Goal: Task Accomplishment & Management: Manage account settings

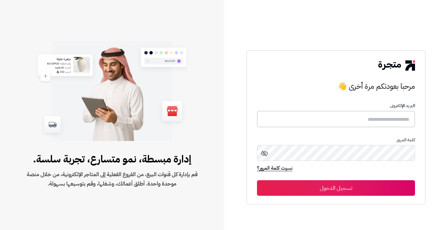
type input "********"
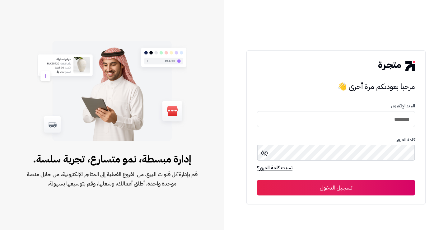
click at [336, 188] on button "تسجيل الدخول" at bounding box center [336, 188] width 158 height 16
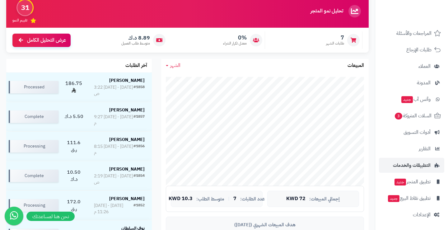
scroll to position [55, 0]
click at [425, 189] on ul "لوحة التحكم الأقسام والمنتجات المنتجات الأقسام الماركات مواصفات المنتجات مواصفا…" at bounding box center [412, 99] width 73 height 246
click at [425, 186] on span "تطبيق المتجر جديد" at bounding box center [412, 182] width 37 height 9
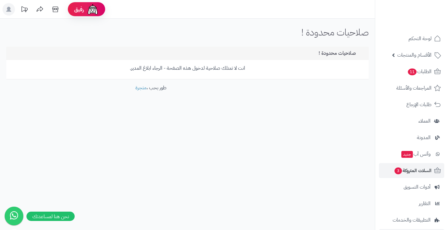
click at [425, 170] on span "السلات المتروكة 3" at bounding box center [413, 170] width 38 height 9
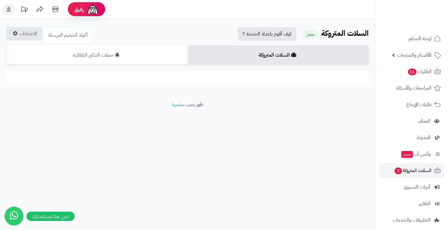
click at [426, 121] on span "العملاء" at bounding box center [425, 121] width 12 height 9
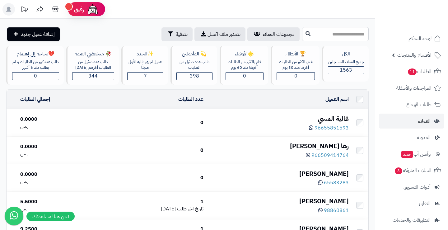
click at [342, 34] on input "text" at bounding box center [335, 34] width 67 height 14
type input "*"
click at [310, 35] on input "*********" at bounding box center [335, 34] width 67 height 14
type input "*"
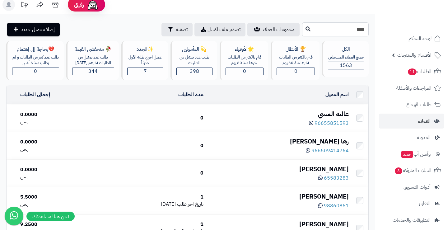
scroll to position [3, 0]
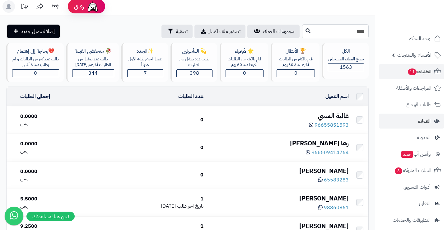
type input "****"
click at [427, 71] on span "الطلبات 11" at bounding box center [420, 71] width 24 height 9
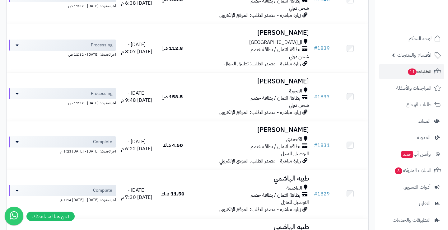
scroll to position [462, 0]
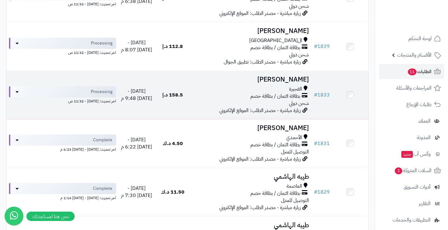
click at [287, 76] on h3 "[PERSON_NAME]" at bounding box center [251, 79] width 116 height 7
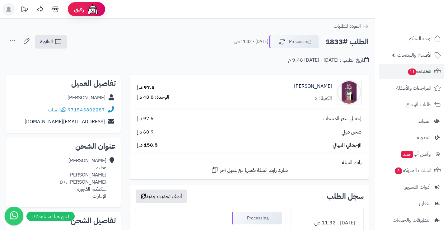
click at [53, 11] on icon at bounding box center [55, 10] width 6 height 6
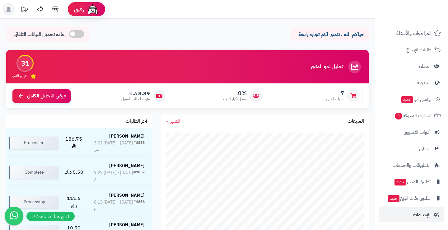
scroll to position [55, 0]
click at [420, 213] on span "الإعدادات" at bounding box center [422, 215] width 18 height 9
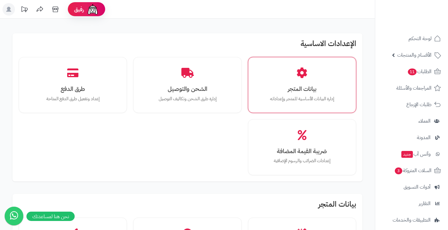
click at [332, 94] on div "بيانات المتجر إدارة البيانات الأساسية للمتجر وإعداداته" at bounding box center [302, 85] width 99 height 47
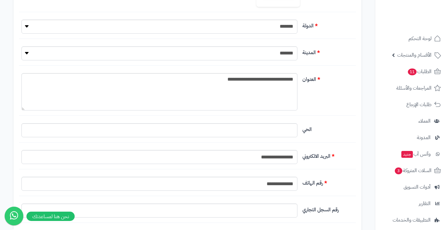
scroll to position [251, 0]
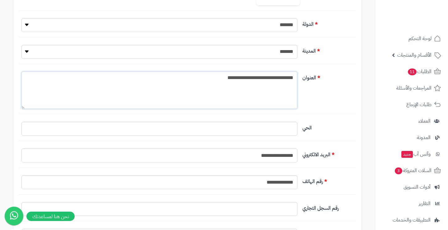
click at [204, 73] on textarea "**********" at bounding box center [159, 90] width 276 height 37
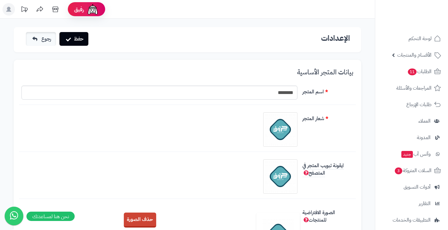
scroll to position [0, 0]
click at [52, 35] on link "رجوع" at bounding box center [41, 39] width 30 height 14
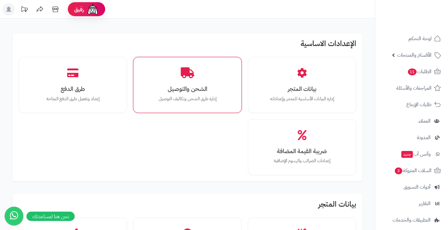
click at [208, 93] on div "الشحن والتوصيل إدارة طرق الشحن وتكاليف التوصيل" at bounding box center [187, 85] width 99 height 47
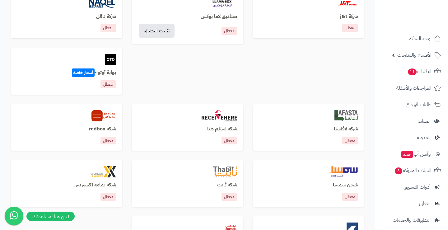
scroll to position [321, 0]
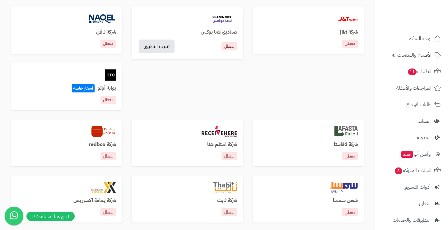
click at [113, 80] on div "بوابة أوتو - أسعار خاصة معطل" at bounding box center [66, 86] width 111 height 47
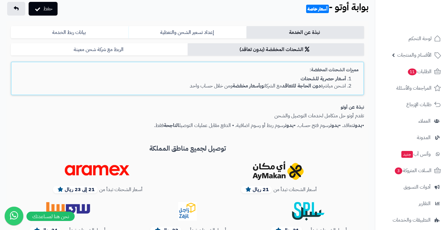
scroll to position [34, 0]
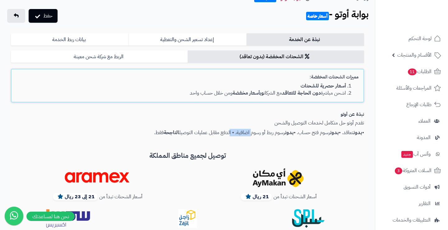
drag, startPoint x: 242, startPoint y: 131, endPoint x: 219, endPoint y: 131, distance: 23.0
click at [219, 131] on p "• بدون تعاقد. • بدون رسوم فتح حساب. • بدون رسوم ربط أو رسوم اضافية. • الدفع مقا…" at bounding box center [187, 132] width 353 height 7
drag, startPoint x: 240, startPoint y: 132, endPoint x: 187, endPoint y: 132, distance: 53.6
click at [187, 132] on p "• بدون تعاقد. • بدون رسوم فتح حساب. • بدون رسوم ربط أو رسوم اضافية. • الدفع مقا…" at bounding box center [187, 132] width 353 height 7
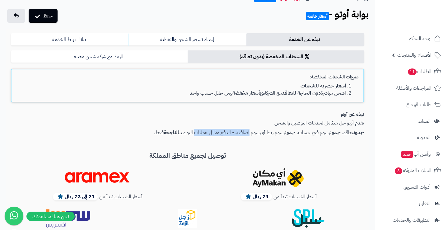
click at [187, 132] on p "• بدون تعاقد. • بدون رسوم فتح حساب. • بدون رسوم ربط أو رسوم اضافية. • الدفع مقا…" at bounding box center [187, 132] width 353 height 7
drag, startPoint x: 141, startPoint y: 132, endPoint x: 289, endPoint y: 133, distance: 147.6
click at [289, 133] on p "• بدون تعاقد. • بدون رسوم فتح حساب. • بدون رسوم ربط أو رسوم اضافية. • الدفع مقا…" at bounding box center [187, 132] width 353 height 7
click at [329, 86] on b "أسعار حصرية للشحنات" at bounding box center [323, 85] width 45 height 7
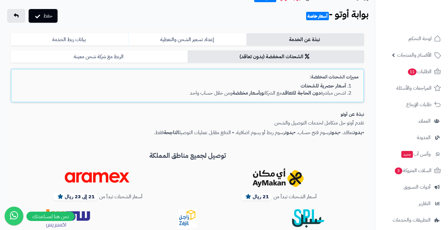
click at [226, 58] on link "الشحنات المخفضة (بدون تعاقد)" at bounding box center [276, 56] width 177 height 12
click at [174, 53] on link "الربط مع شركة شحن معينة" at bounding box center [99, 56] width 177 height 12
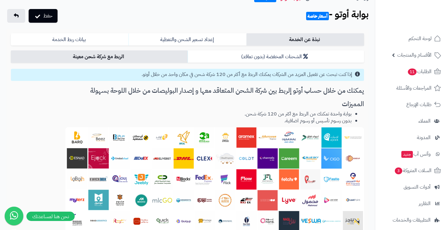
click at [264, 64] on div "الشحنات المخفضة (بدون تعاقد) الربط مع شركة شحن معينة مميزات الشحنات المخفضة: أس…" at bounding box center [187, 219] width 353 height 339
click at [264, 60] on link "الشحنات المخفضة (بدون تعاقد)" at bounding box center [276, 56] width 177 height 12
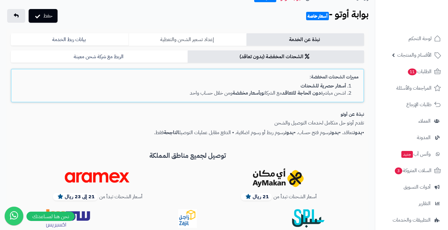
click at [186, 42] on link "إعداد تسعير الشحن والتغطية" at bounding box center [188, 39] width 118 height 12
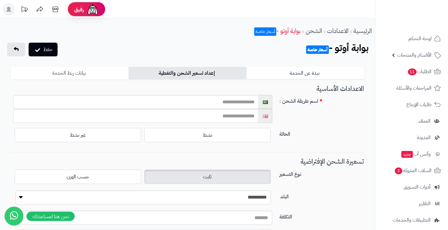
scroll to position [0, 0]
click at [98, 74] on link "بيانات ربط الخدمة" at bounding box center [70, 73] width 118 height 12
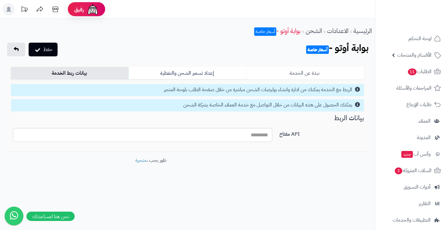
click at [312, 72] on link "نبذة عن الخدمة" at bounding box center [306, 73] width 118 height 12
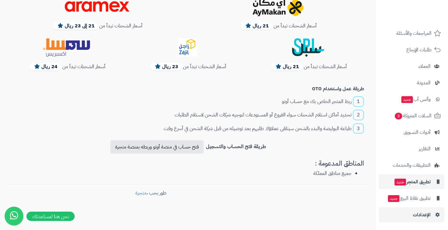
scroll to position [55, 0]
click at [426, 167] on span "التطبيقات والخدمات" at bounding box center [412, 165] width 38 height 9
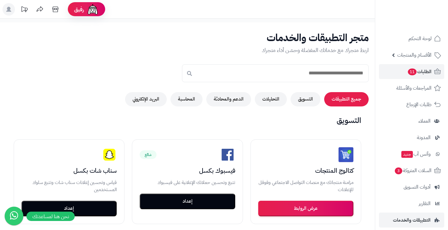
click at [423, 72] on span "الطلبات 11" at bounding box center [420, 71] width 24 height 9
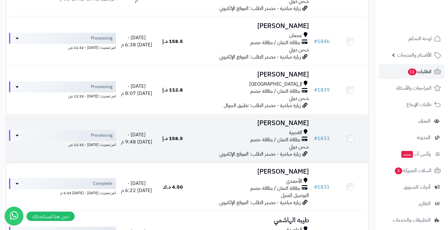
scroll to position [425, 0]
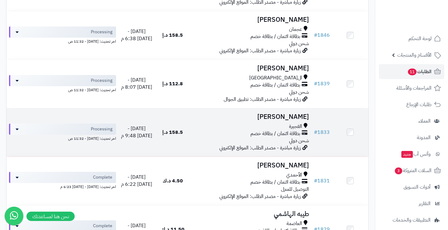
click at [296, 113] on h3 "[PERSON_NAME]" at bounding box center [251, 116] width 116 height 7
